Goal: Transaction & Acquisition: Purchase product/service

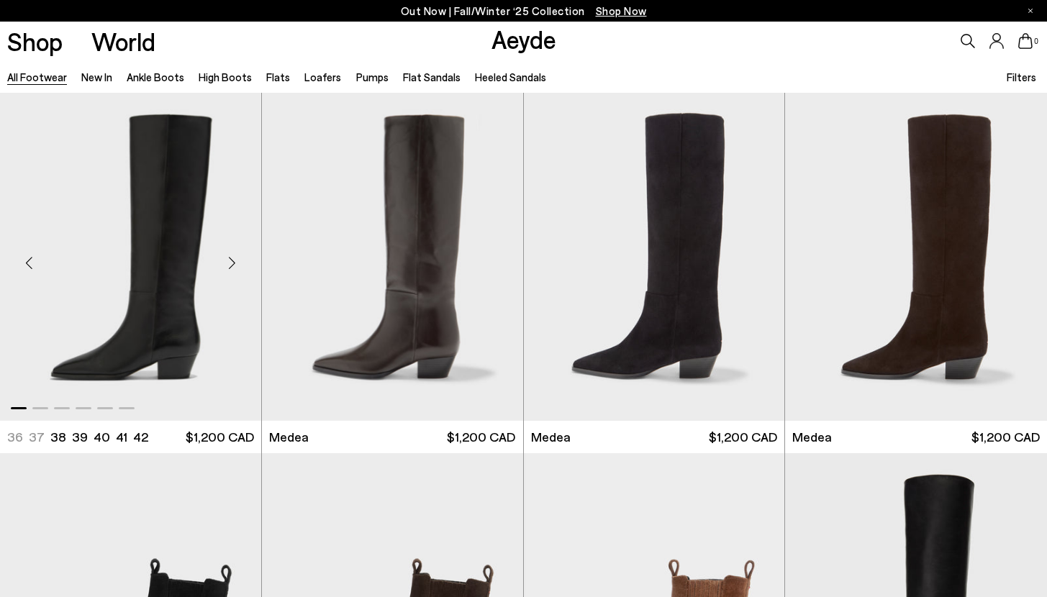
click at [202, 227] on img "1 / 6" at bounding box center [130, 257] width 261 height 328
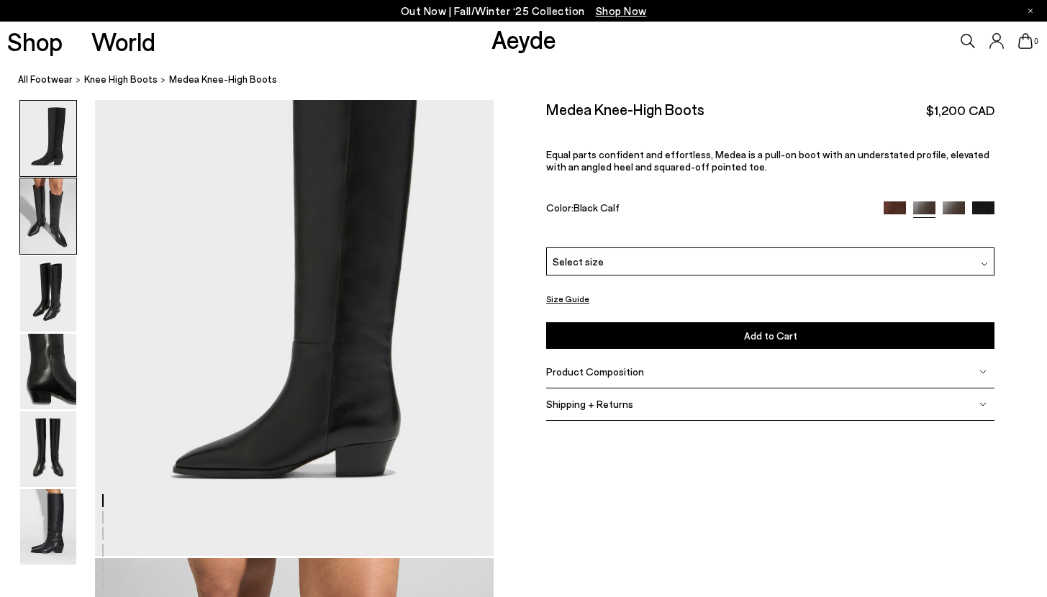
click at [53, 208] on img at bounding box center [48, 216] width 56 height 76
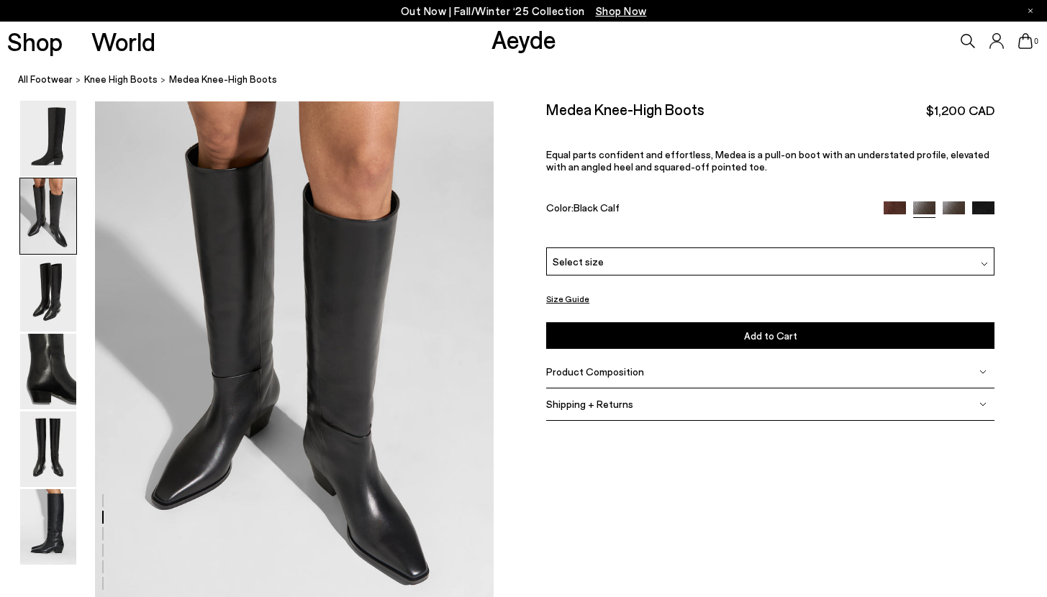
scroll to position [535, 0]
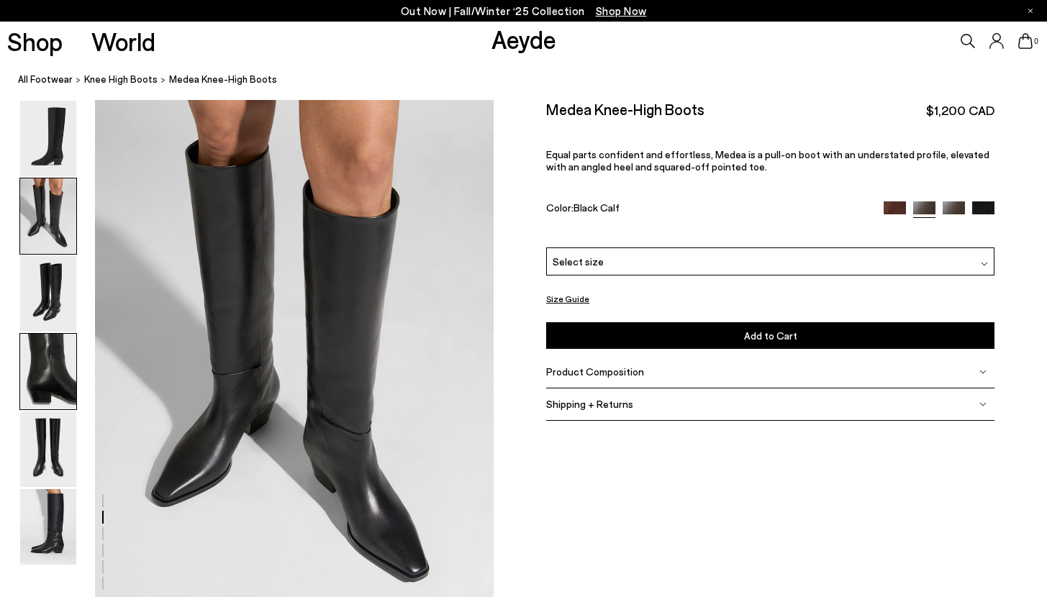
click at [43, 344] on img at bounding box center [48, 372] width 56 height 76
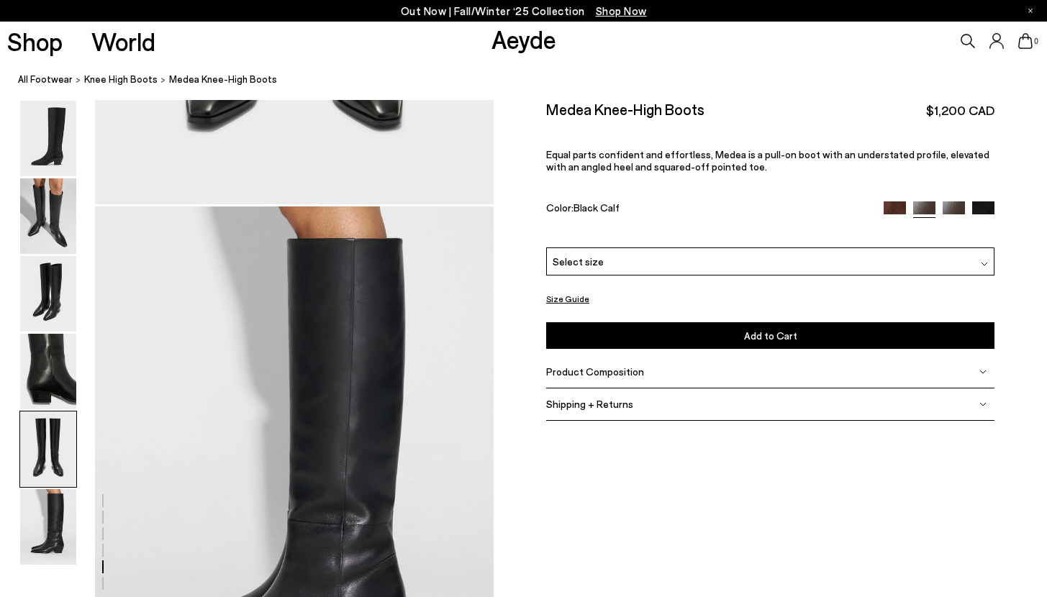
scroll to position [2563, 0]
click at [565, 300] on button "Size Guide" at bounding box center [567, 299] width 43 height 18
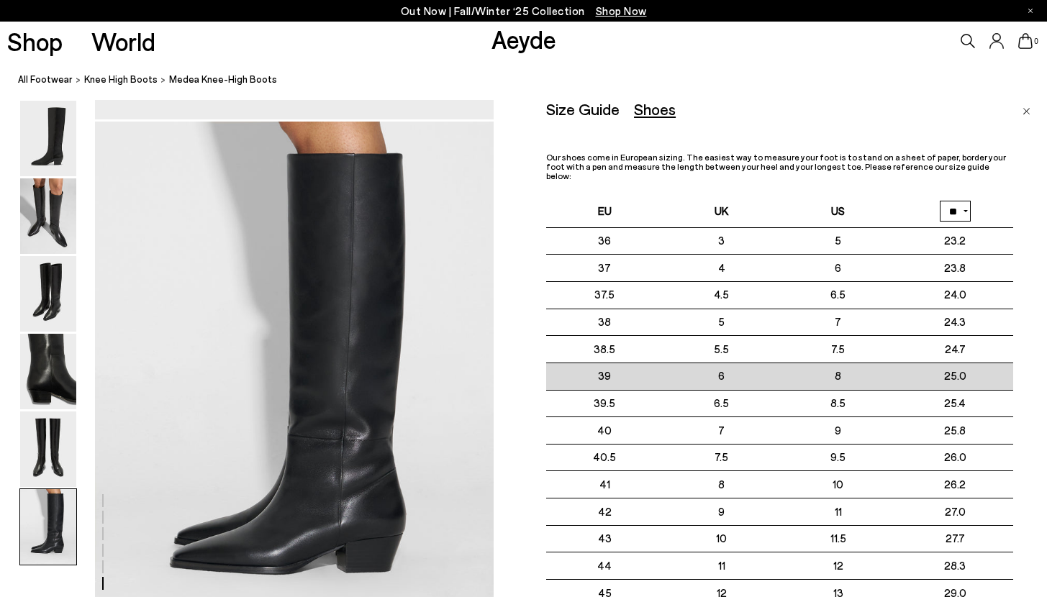
scroll to position [2648, 0]
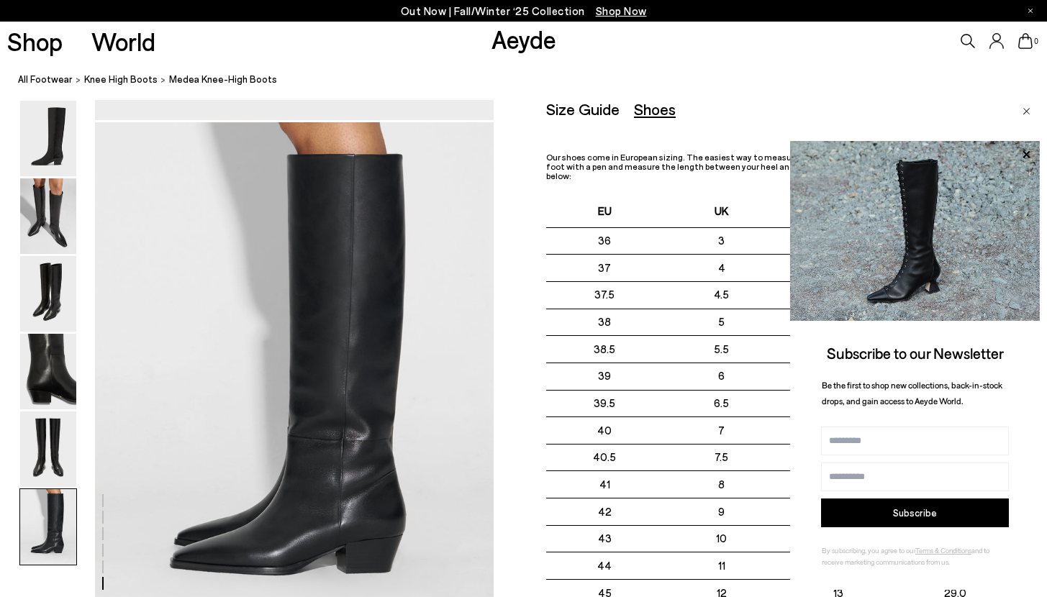
click at [1033, 114] on div "Size Guide Shoes Belt Our shoes come in European sizing. The easiest way to mea…" at bounding box center [796, 398] width 501 height 597
click at [1026, 111] on img "Close" at bounding box center [1027, 111] width 8 height 7
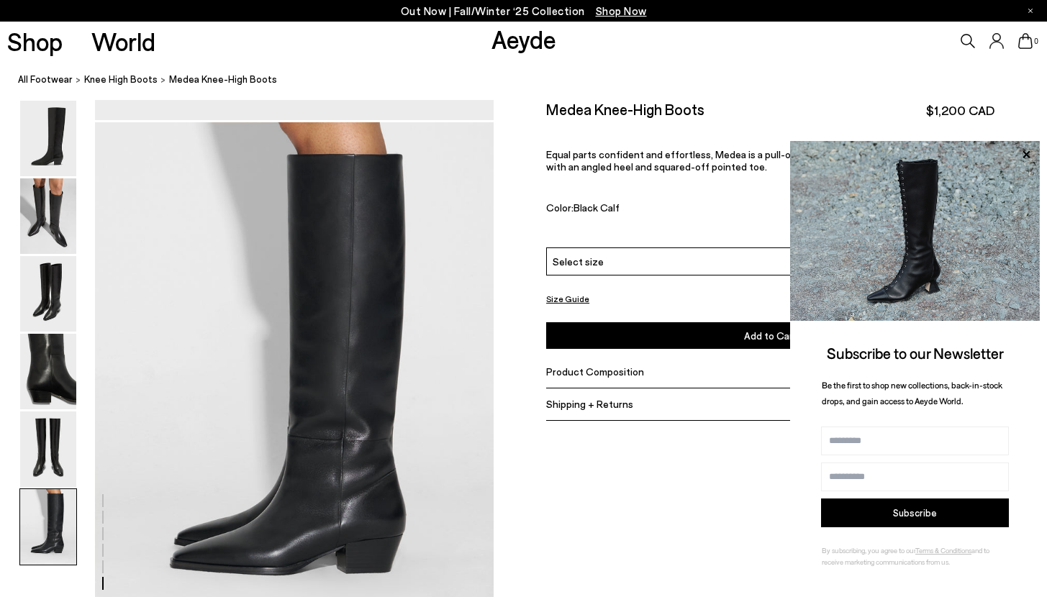
click at [648, 252] on div "Select size" at bounding box center [770, 261] width 448 height 28
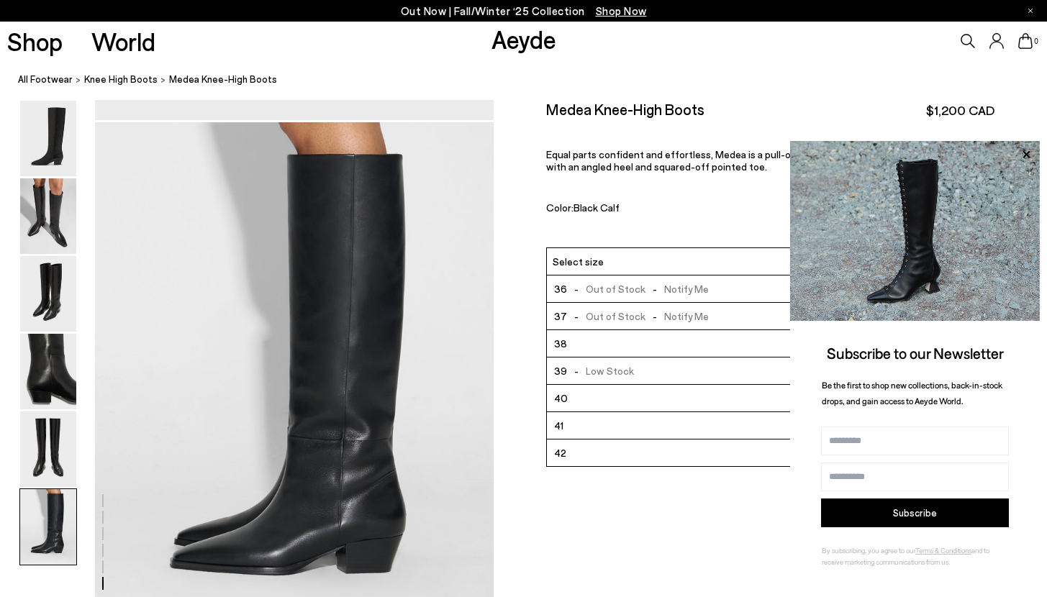
click at [779, 109] on div "Medea Knee-High Boots $1,200 CAD" at bounding box center [770, 109] width 448 height 19
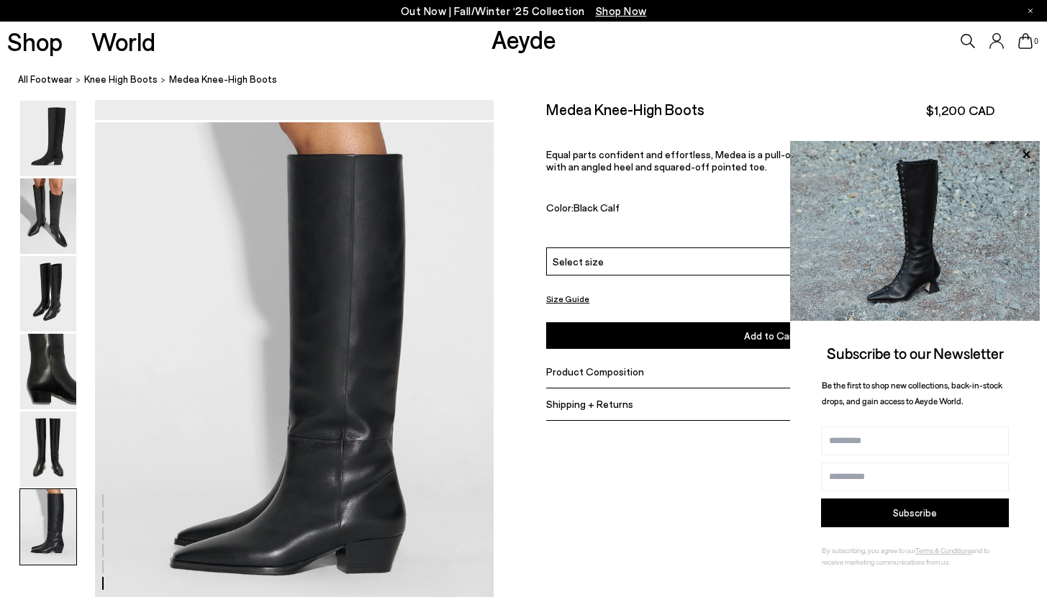
click at [1001, 115] on div "Size Guide Shoes Belt Our shoes come in European sizing. The easiest way to mea…" at bounding box center [770, 269] width 553 height 339
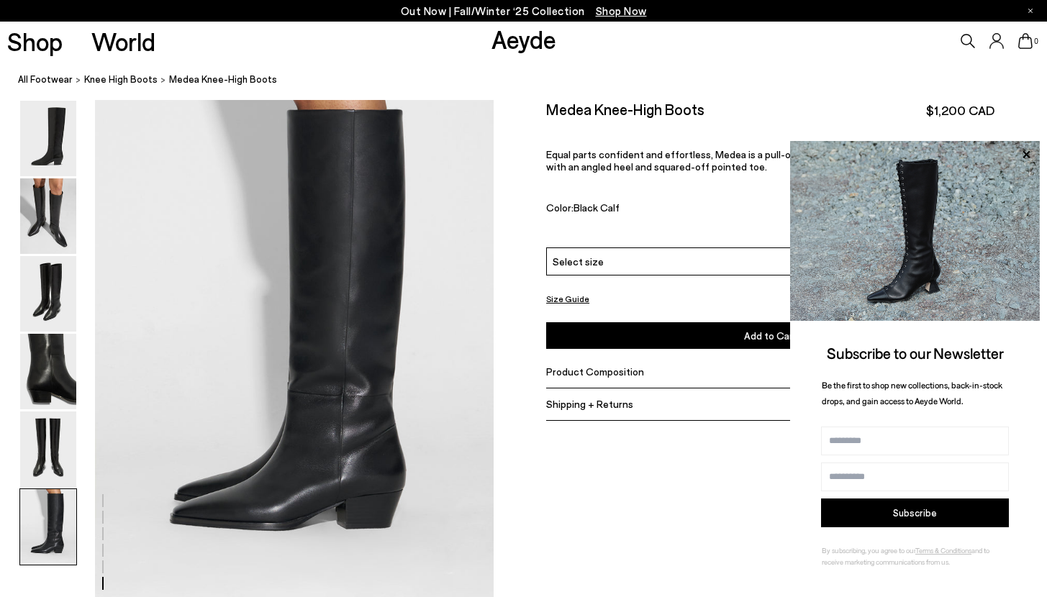
scroll to position [2594, 0]
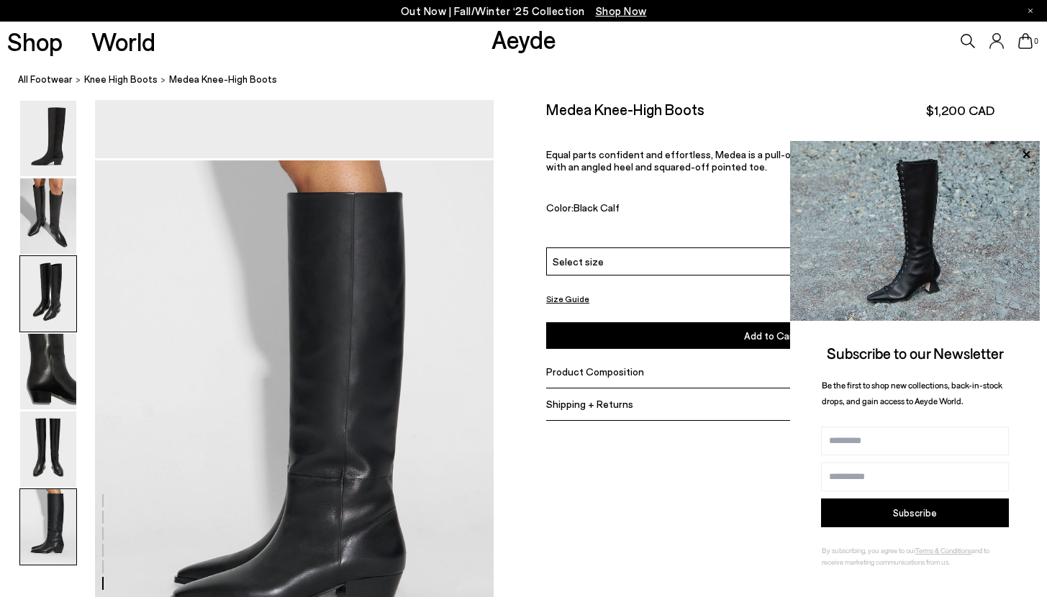
click at [62, 331] on img at bounding box center [48, 294] width 56 height 76
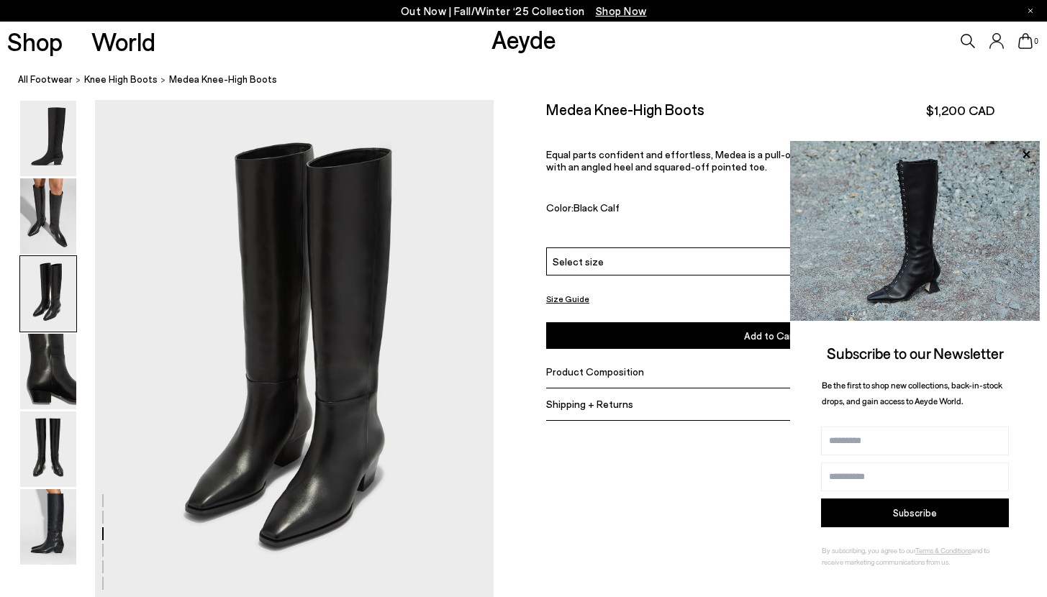
scroll to position [1069, 0]
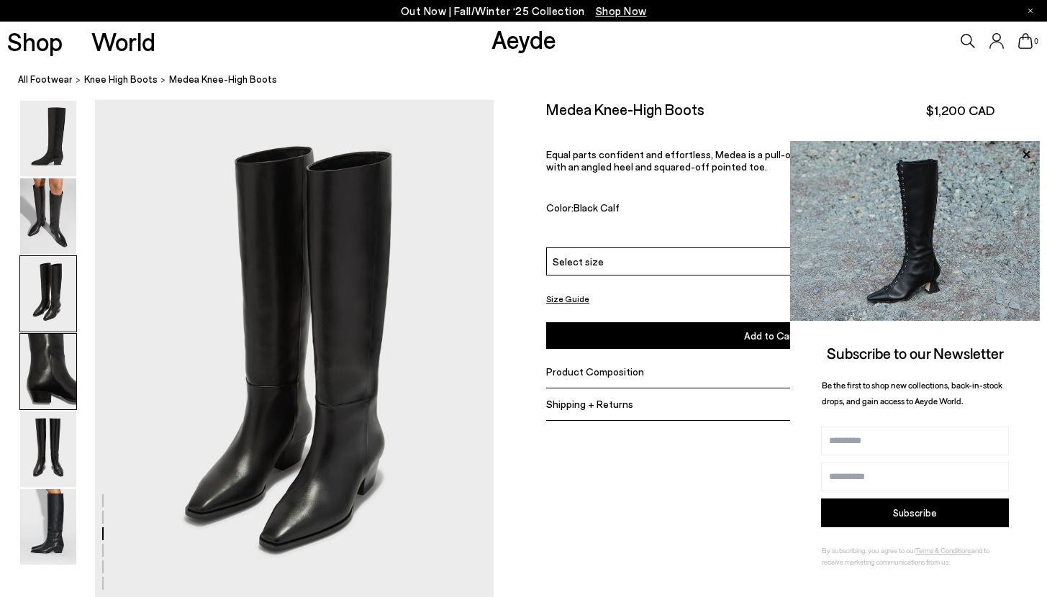
click at [50, 394] on img at bounding box center [48, 372] width 56 height 76
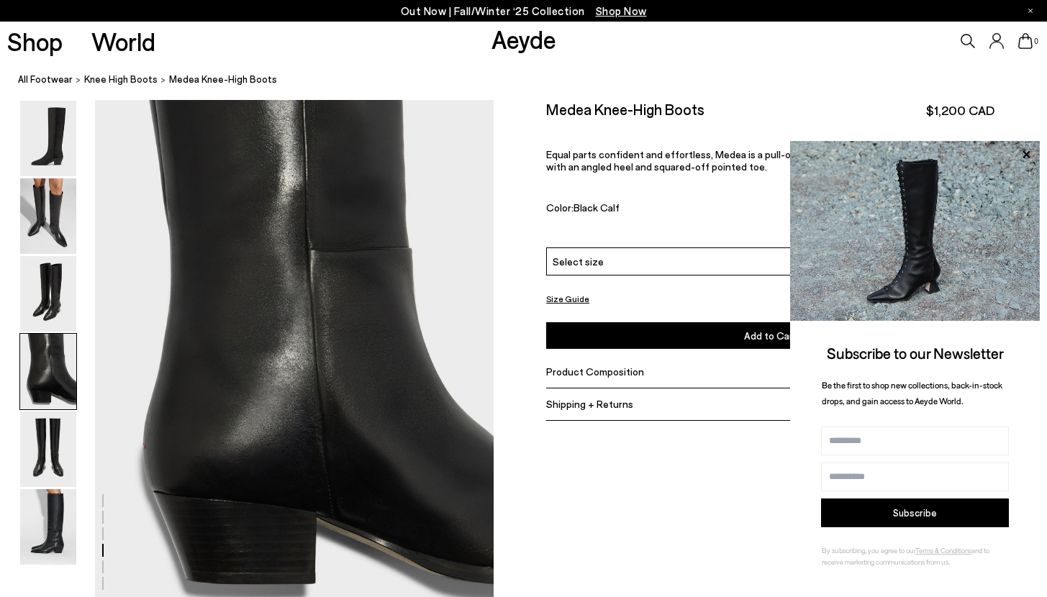
scroll to position [1603, 0]
click at [67, 467] on img at bounding box center [48, 450] width 56 height 76
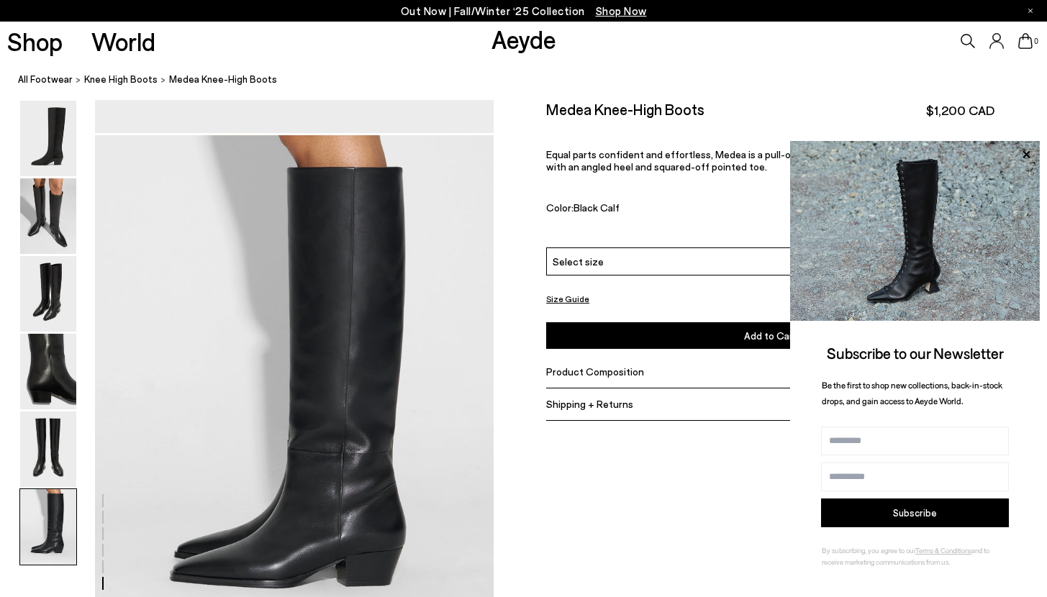
scroll to position [2636, 0]
click at [60, 447] on img at bounding box center [48, 450] width 56 height 76
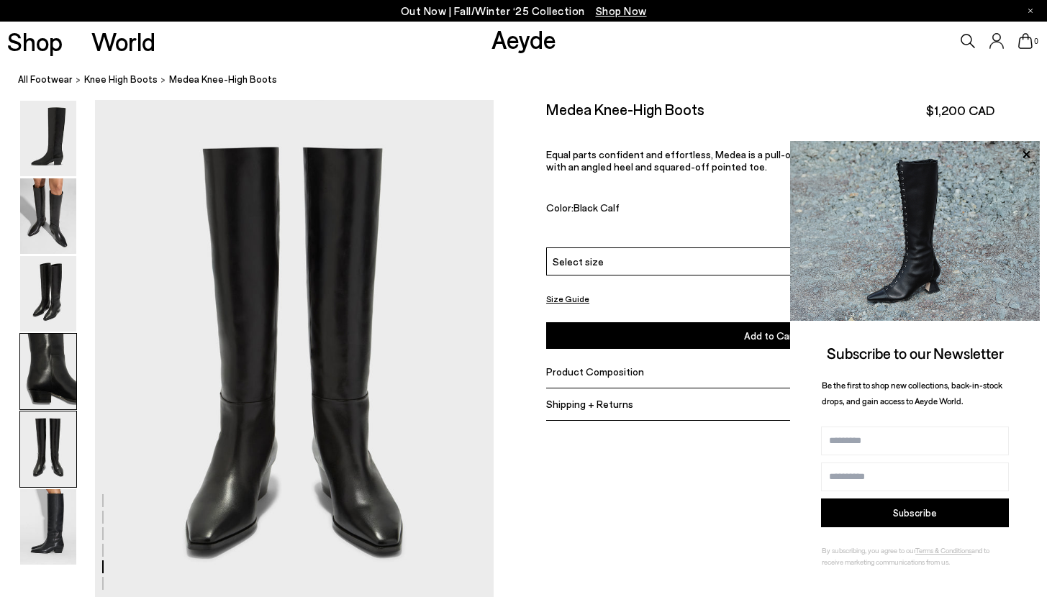
click at [53, 394] on img at bounding box center [48, 372] width 56 height 76
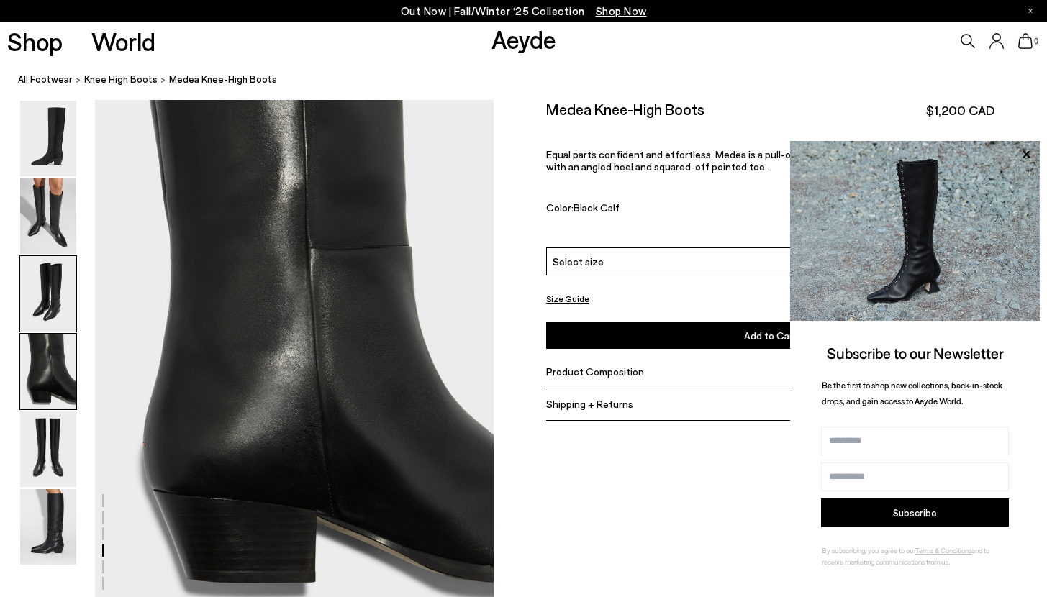
click at [53, 298] on img at bounding box center [48, 294] width 56 height 76
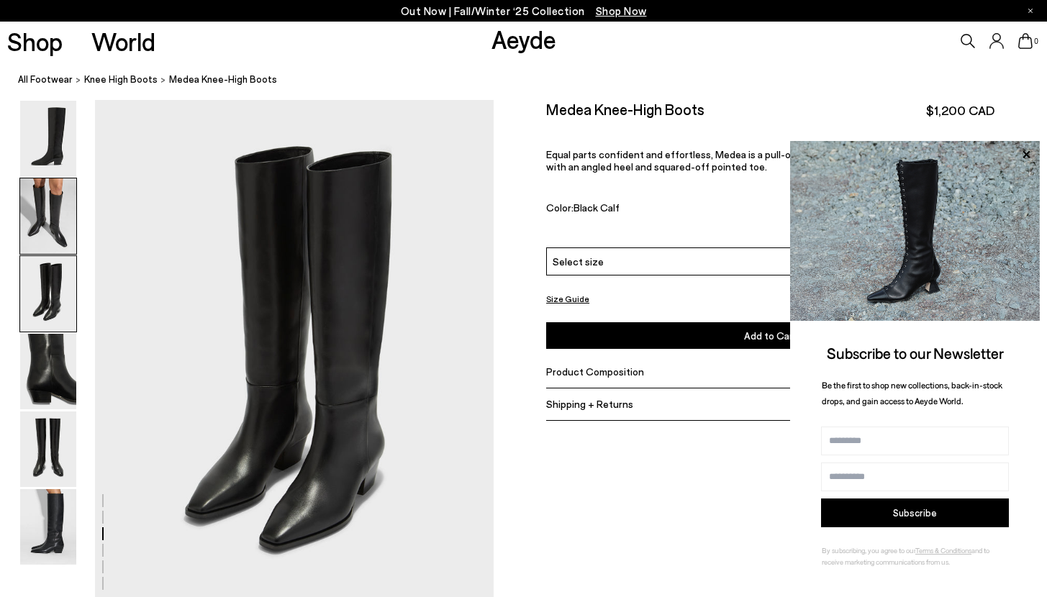
click at [45, 235] on img at bounding box center [48, 216] width 56 height 76
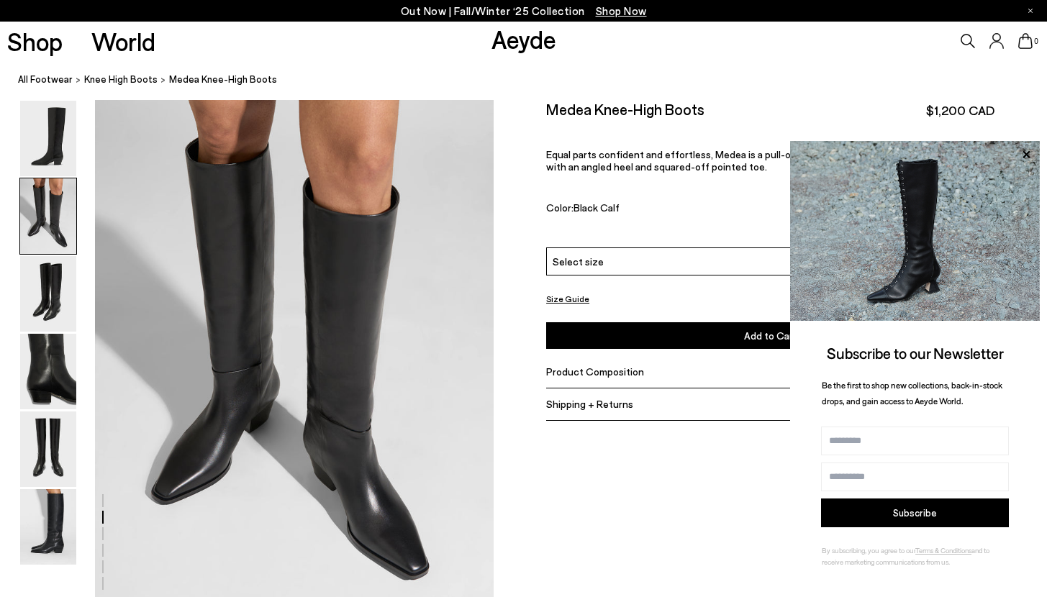
scroll to position [535, 0]
click at [685, 148] on p "Equal parts confident and effortless, Medea is a pull-on boot with an understat…" at bounding box center [770, 160] width 448 height 24
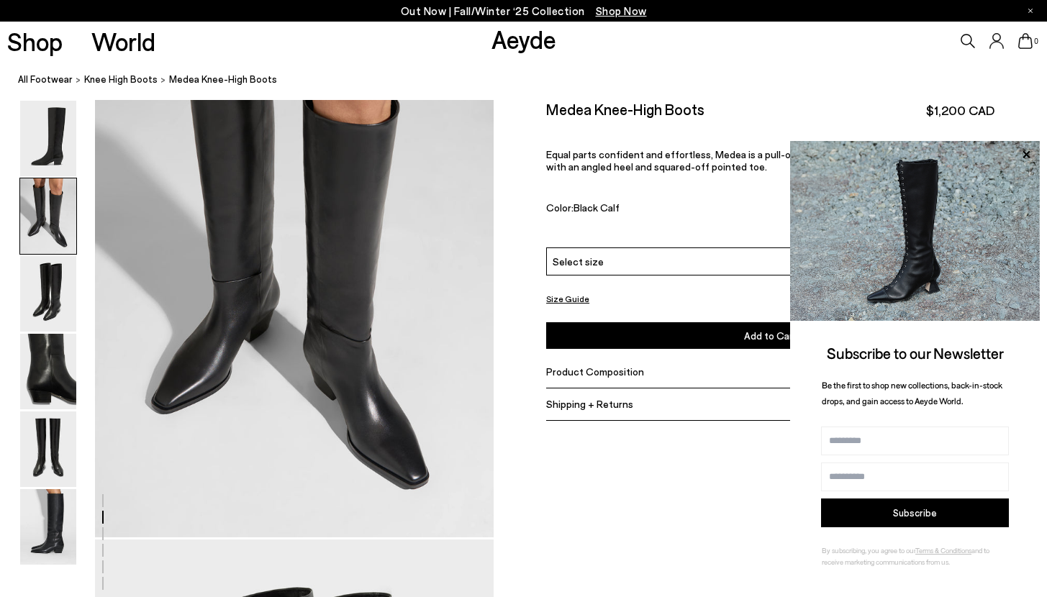
scroll to position [627, 0]
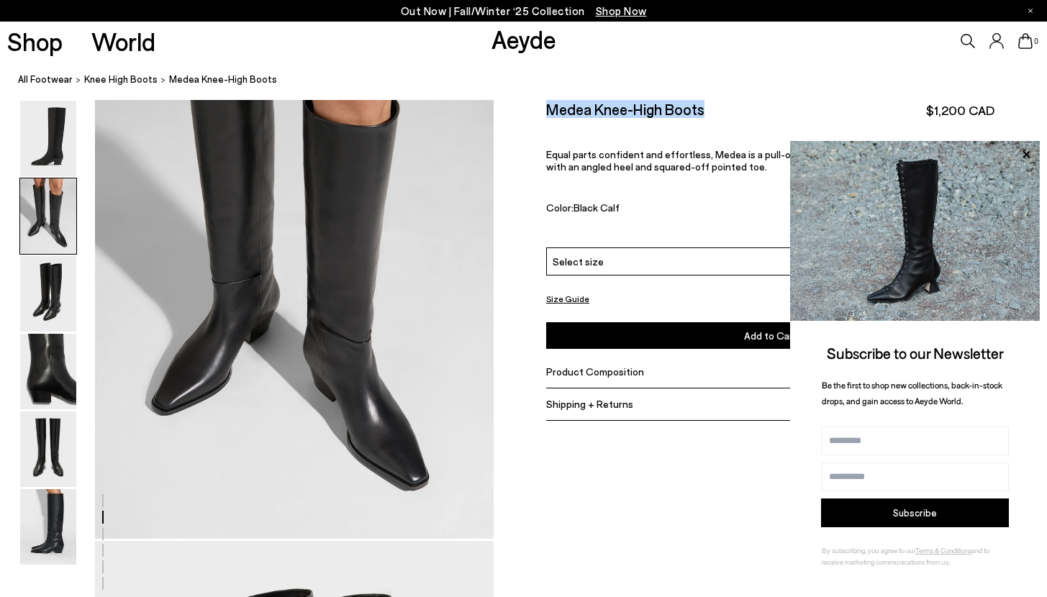
drag, startPoint x: 538, startPoint y: 111, endPoint x: 723, endPoint y: 110, distance: 185.0
click at [723, 111] on div "Size Guide Shoes Belt Our shoes come in European sizing. The easiest way to mea…" at bounding box center [770, 269] width 553 height 339
copy h2 "Medea Knee-High Boots"
click at [581, 259] on span "Select size" at bounding box center [578, 260] width 51 height 15
